Goal: Task Accomplishment & Management: Use online tool/utility

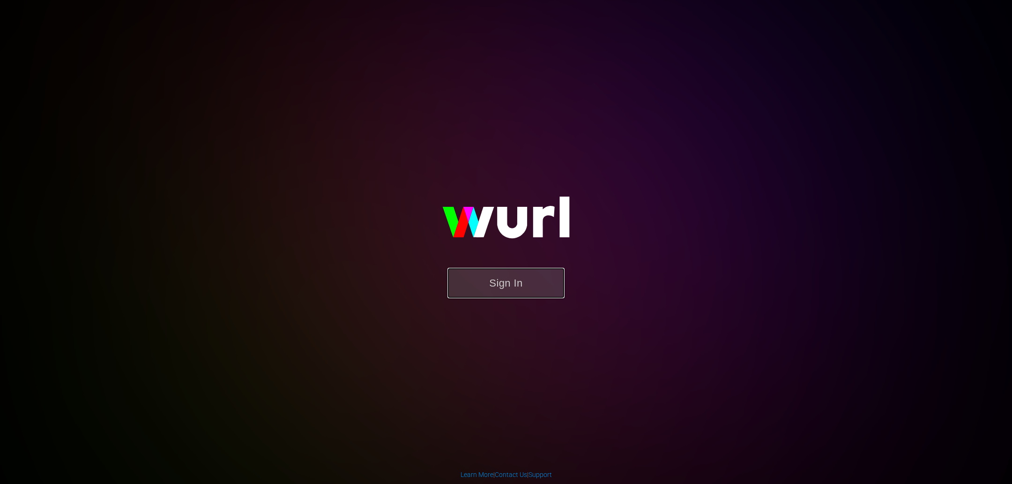
click at [484, 285] on button "Sign In" at bounding box center [506, 283] width 117 height 30
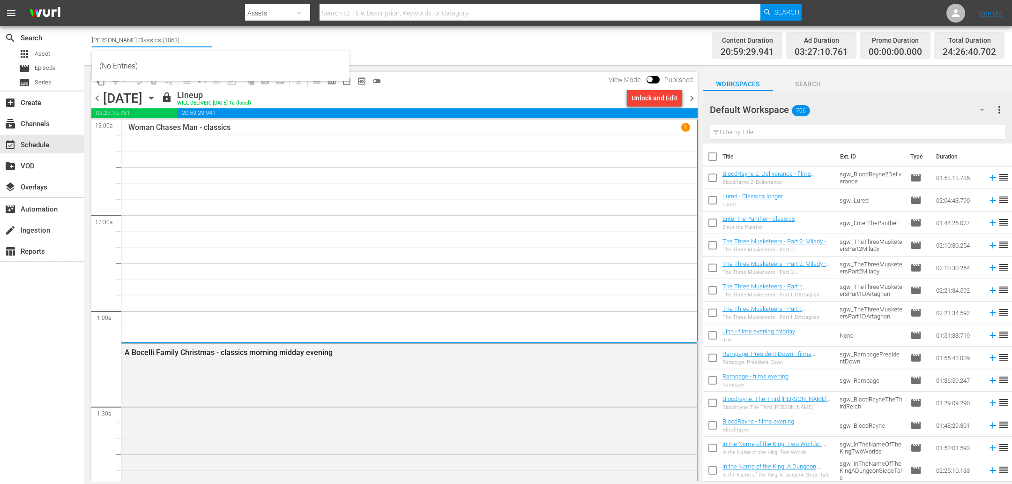
drag, startPoint x: 146, startPoint y: 39, endPoint x: 312, endPoint y: 33, distance: 166.0
click at [312, 33] on div "Channel Title [PERSON_NAME] Classics (1063) Bulk Remove Gaps & Overlaps" at bounding box center [341, 46] width 498 height 34
type input "s"
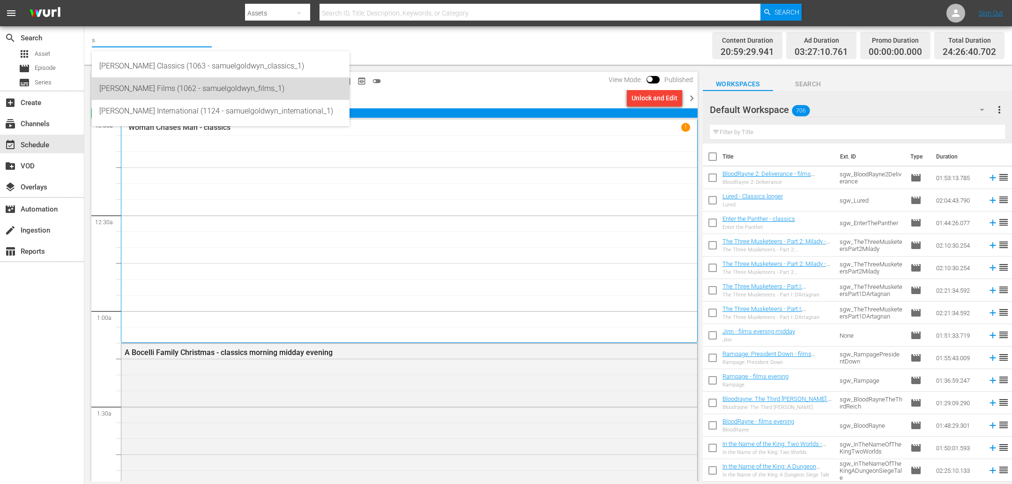
click at [157, 88] on div "[PERSON_NAME] Films (1062 - samuelgoldwyn_films_1)" at bounding box center [220, 88] width 243 height 22
type input "[PERSON_NAME] Films (1062 - samuelgoldwyn_films_1)"
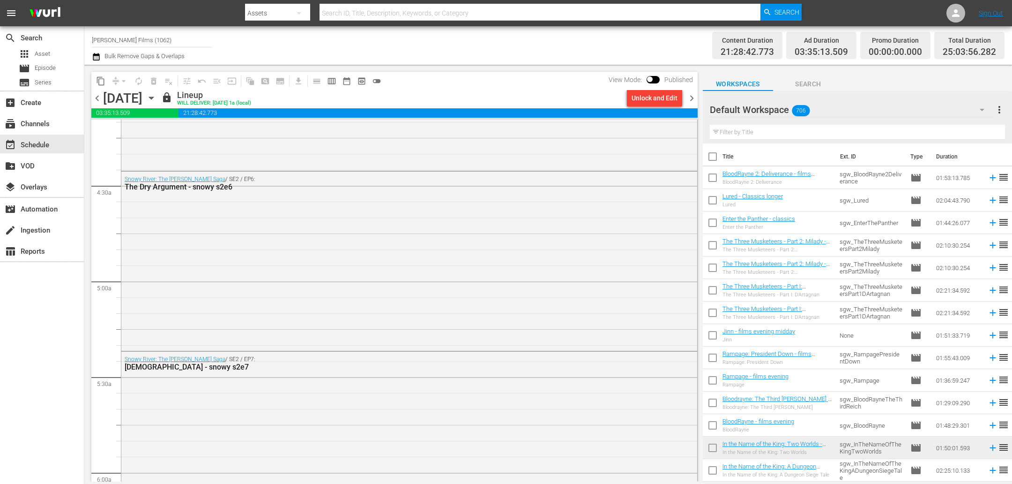
scroll to position [783, 0]
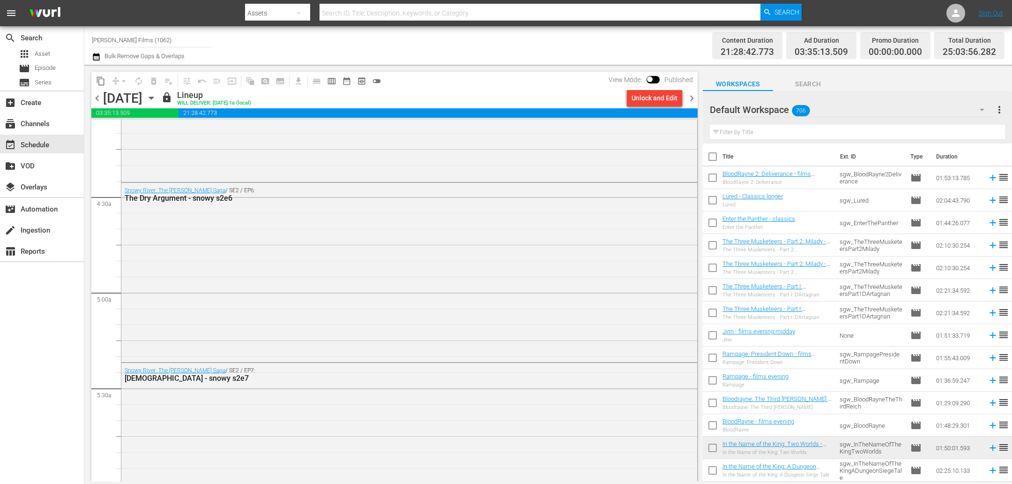
click at [99, 94] on span "chevron_left" at bounding box center [97, 98] width 12 height 12
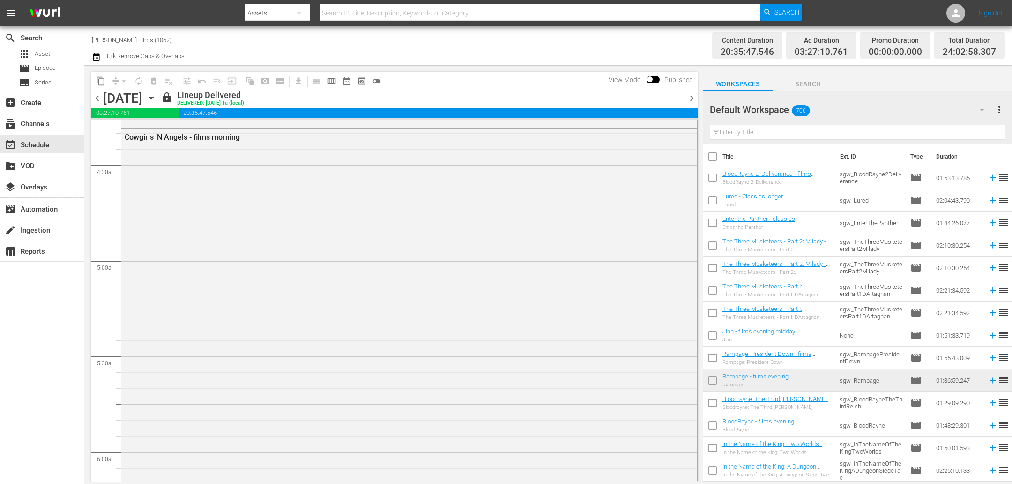
scroll to position [767, 0]
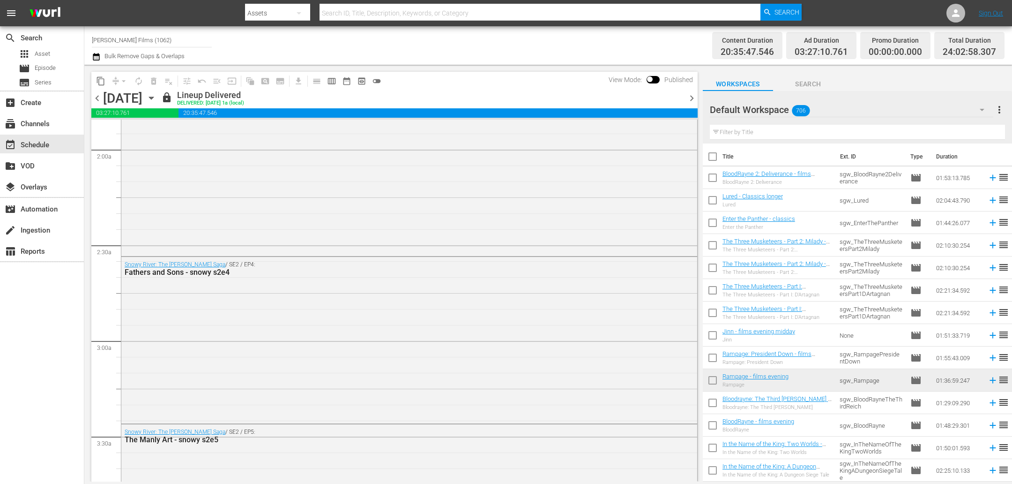
click at [690, 94] on span "chevron_right" at bounding box center [692, 98] width 12 height 12
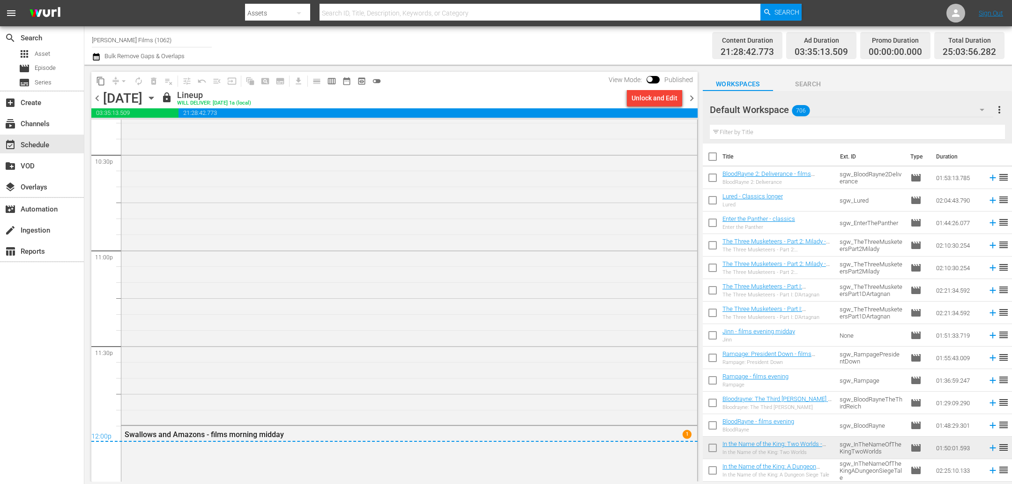
scroll to position [4578, 0]
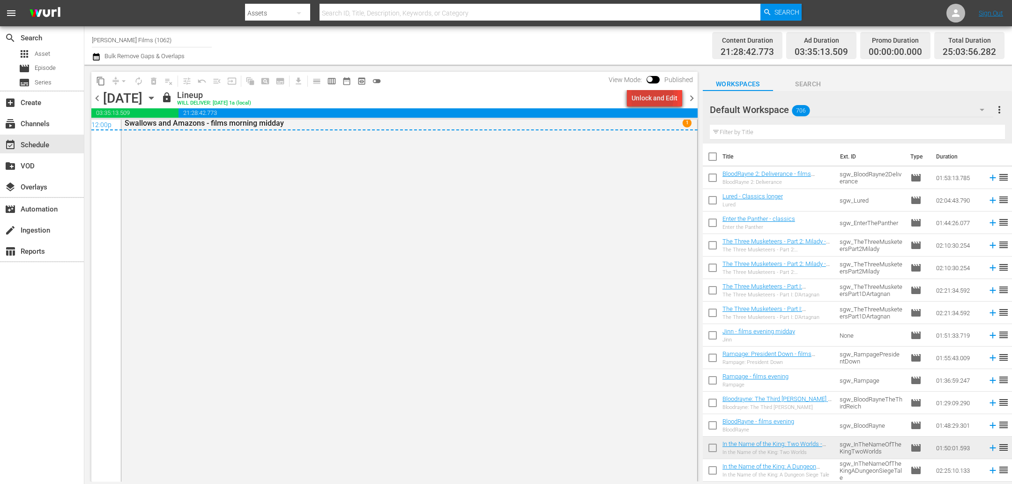
click at [639, 96] on div "Unlock and Edit" at bounding box center [655, 98] width 46 height 17
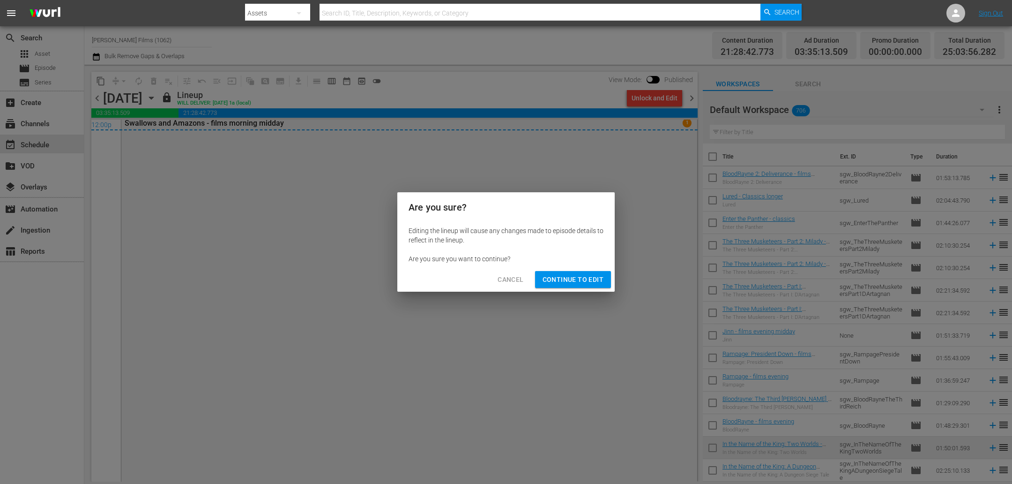
click at [592, 277] on span "Continue to Edit" at bounding box center [573, 280] width 61 height 12
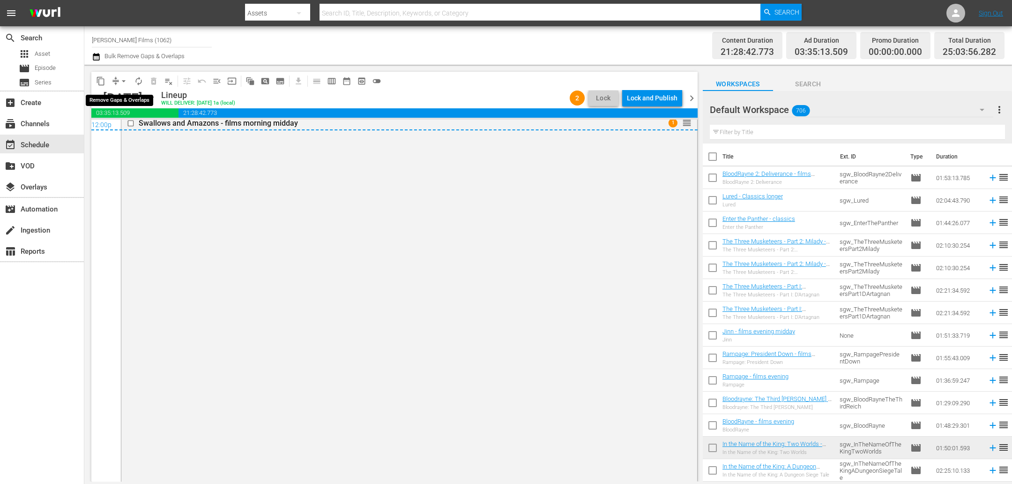
click at [114, 81] on span "compress" at bounding box center [115, 80] width 9 height 9
click at [125, 82] on span "arrow_drop_down" at bounding box center [123, 80] width 9 height 9
click at [123, 136] on li "Align to End of Previous Day" at bounding box center [124, 130] width 98 height 15
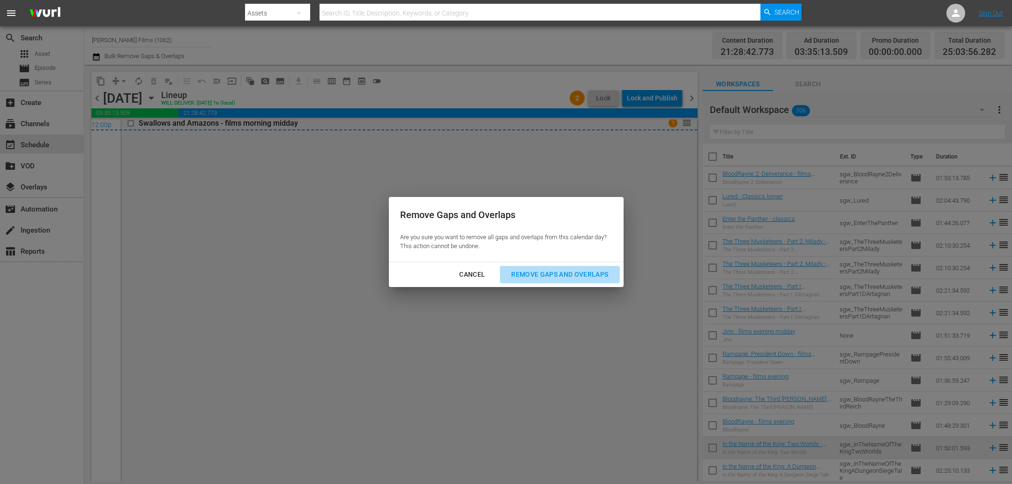
click at [534, 274] on div "Remove Gaps and Overlaps" at bounding box center [560, 275] width 112 height 12
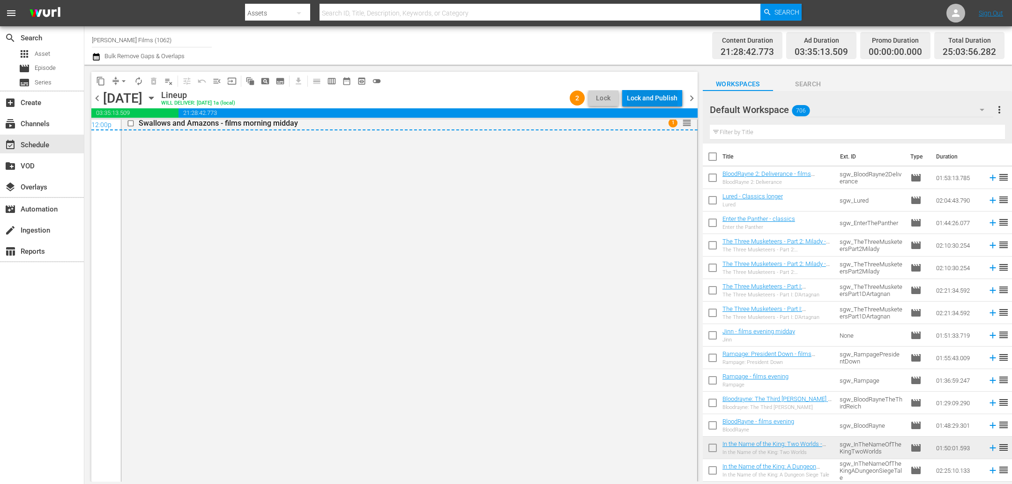
click at [644, 96] on div "Lock and Publish" at bounding box center [652, 98] width 51 height 17
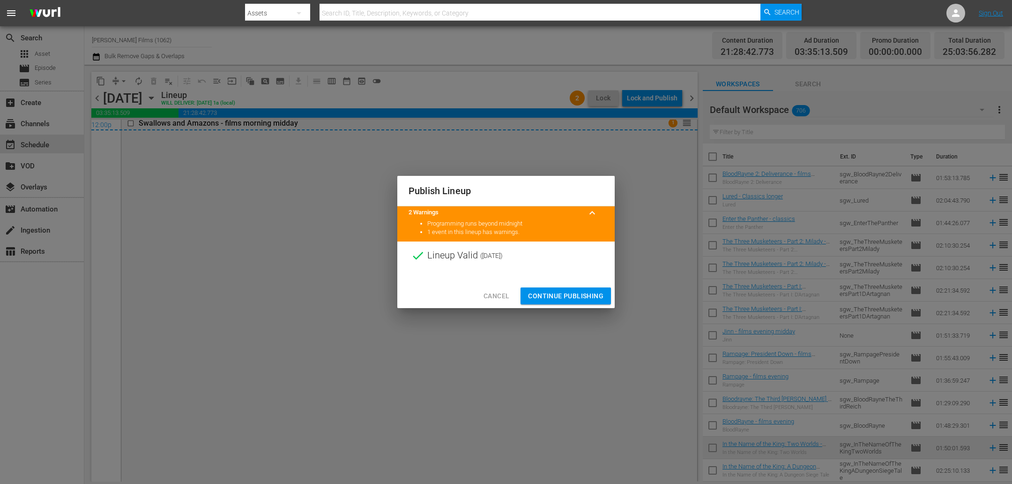
click at [560, 288] on button "Continue Publishing" at bounding box center [566, 295] width 90 height 17
